Goal: Information Seeking & Learning: Learn about a topic

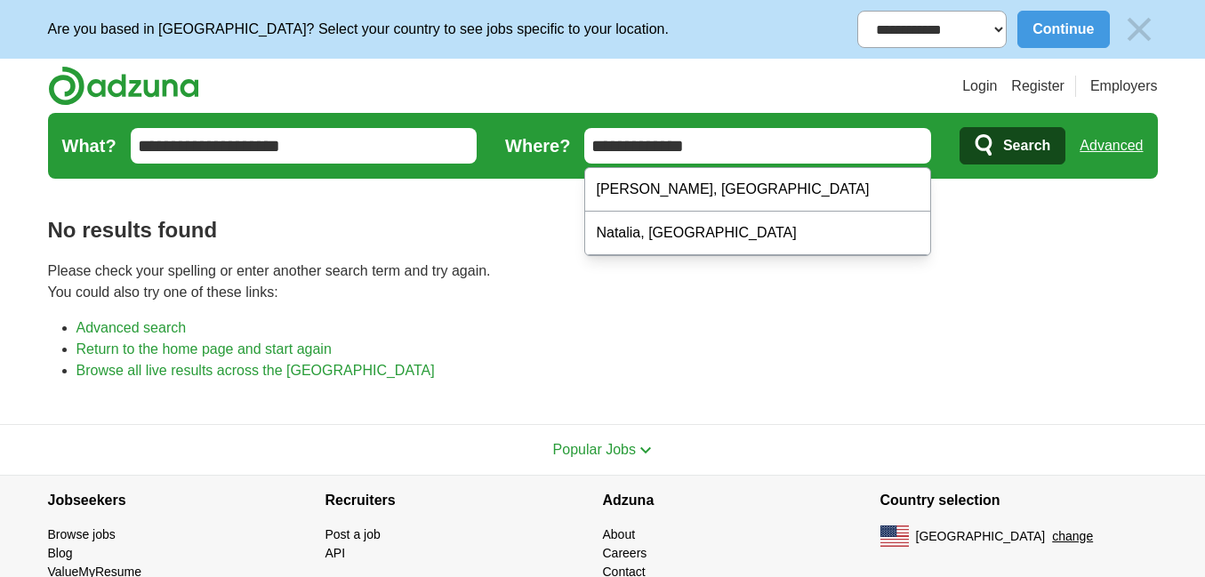
type input "**********"
click at [990, 148] on icon "submit" at bounding box center [984, 145] width 21 height 25
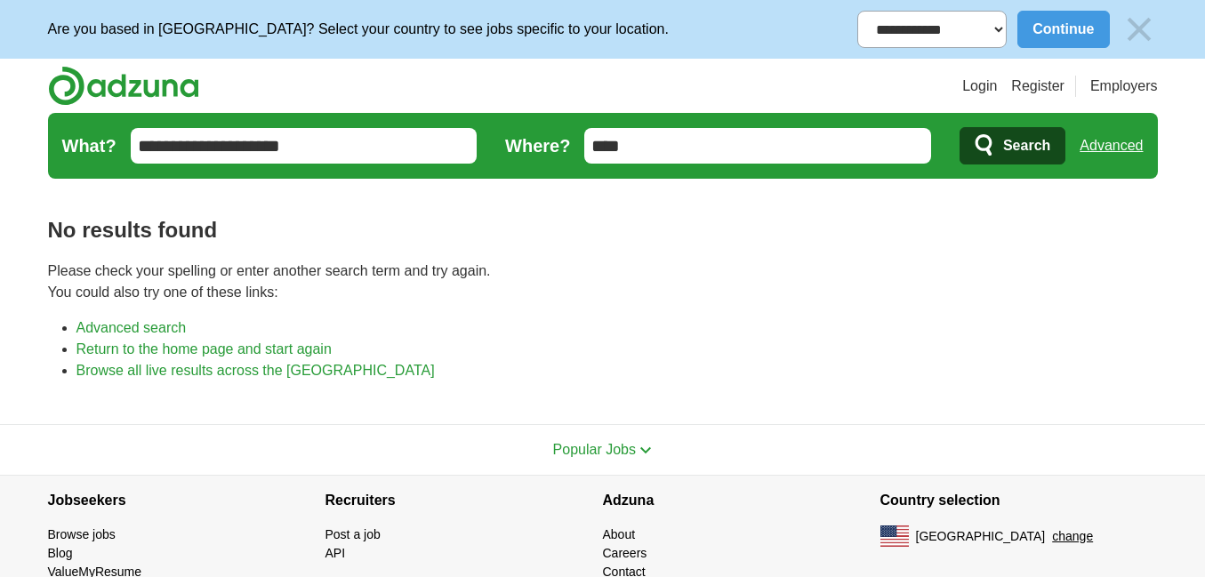
type input "****"
click at [1003, 139] on span "Search" at bounding box center [1026, 146] width 47 height 36
